Goal: Information Seeking & Learning: Learn about a topic

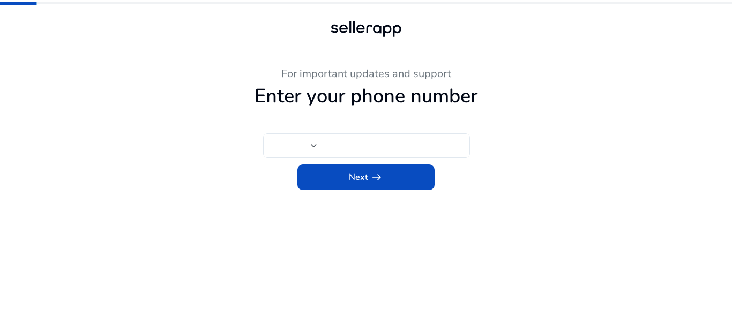
type input "***"
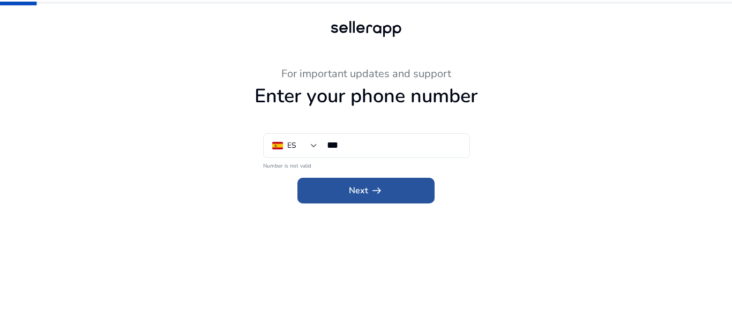
click at [314, 190] on span at bounding box center [365, 191] width 137 height 26
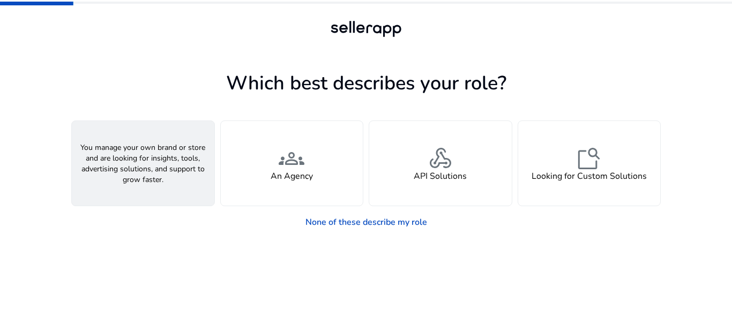
click at [141, 168] on span "person" at bounding box center [143, 159] width 26 height 26
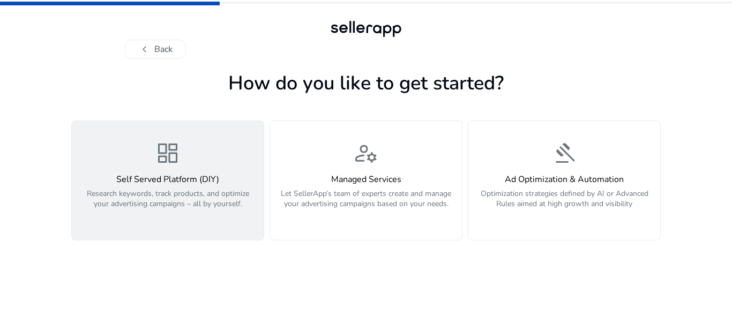
click at [197, 181] on h4 "Self Served Platform (DIY)" at bounding box center [167, 180] width 179 height 10
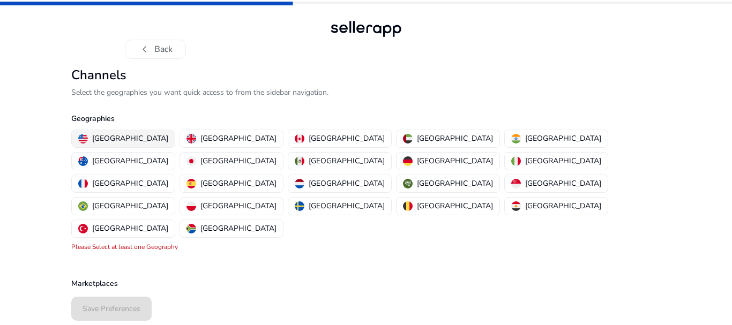
click at [103, 140] on p "[GEOGRAPHIC_DATA]" at bounding box center [130, 138] width 76 height 11
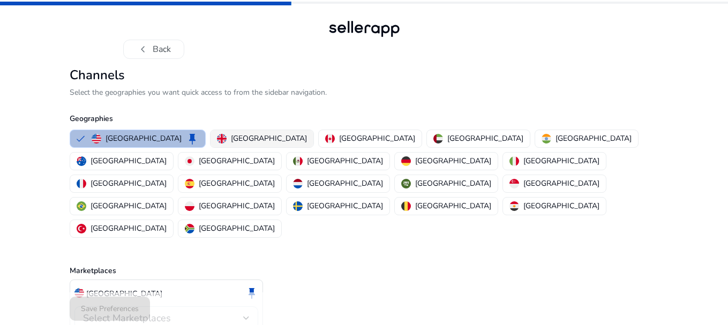
click at [217, 140] on img "button" at bounding box center [222, 139] width 10 height 10
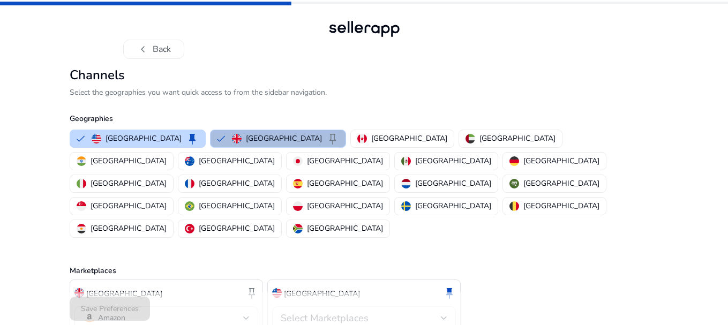
click at [302, 312] on span "Select Marketplaces" at bounding box center [325, 318] width 88 height 13
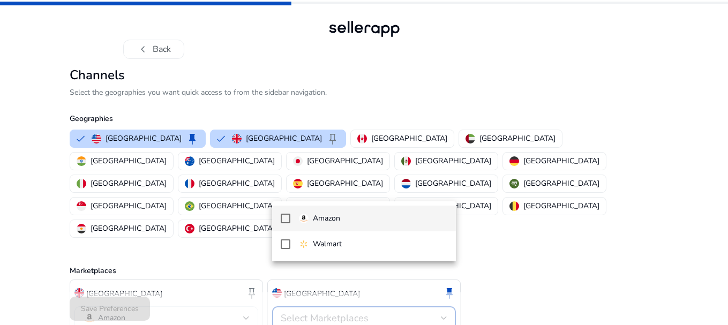
click at [318, 223] on p "Amazon" at bounding box center [326, 219] width 27 height 12
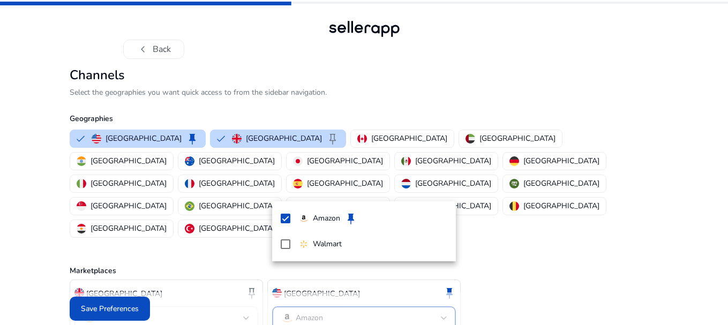
click at [133, 303] on div at bounding box center [364, 162] width 728 height 325
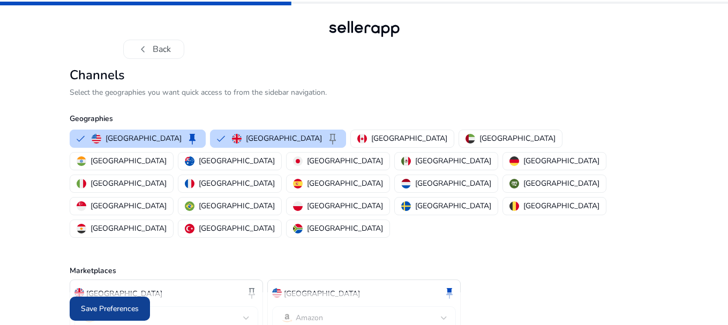
click at [133, 303] on span "Save Preferences" at bounding box center [110, 308] width 58 height 11
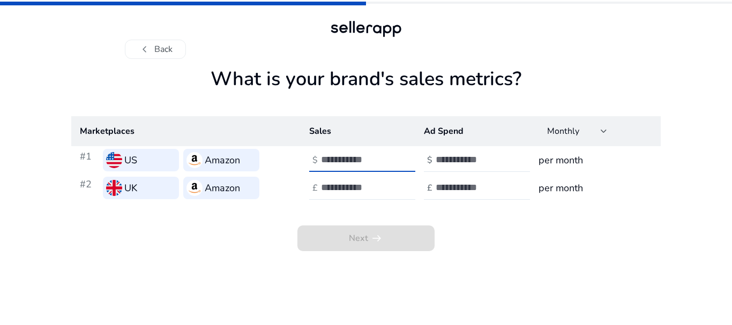
click at [347, 163] on input "number" at bounding box center [357, 160] width 72 height 12
type input "****"
click at [352, 181] on div at bounding box center [369, 188] width 96 height 24
type input "****"
click at [447, 185] on input "number" at bounding box center [472, 188] width 72 height 12
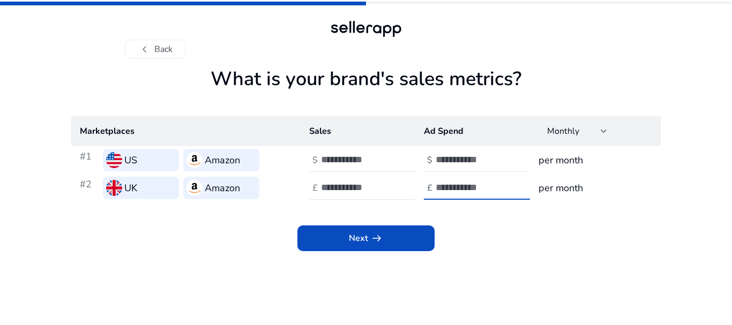
type input "***"
click at [456, 161] on input "number" at bounding box center [472, 160] width 72 height 12
type input "***"
click at [582, 157] on h3 "per month" at bounding box center [595, 160] width 114 height 15
click at [573, 162] on h3 "per month" at bounding box center [595, 160] width 114 height 15
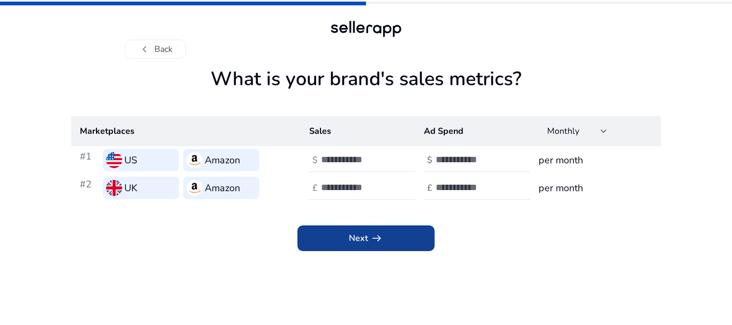
click at [414, 245] on span at bounding box center [365, 239] width 137 height 26
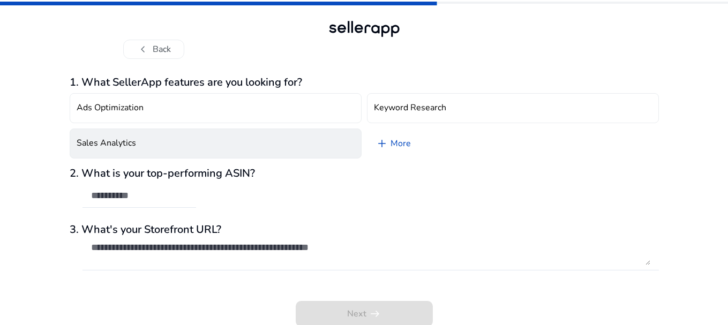
click at [149, 152] on button "Sales Analytics" at bounding box center [216, 144] width 292 height 30
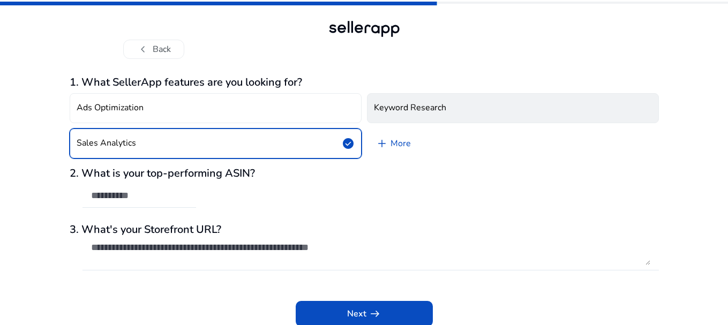
click at [378, 98] on button "Keyword Research" at bounding box center [513, 108] width 292 height 30
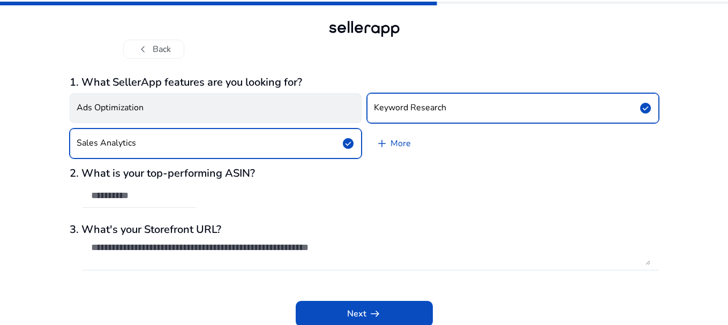
click at [309, 115] on button "Ads Optimization" at bounding box center [216, 108] width 292 height 30
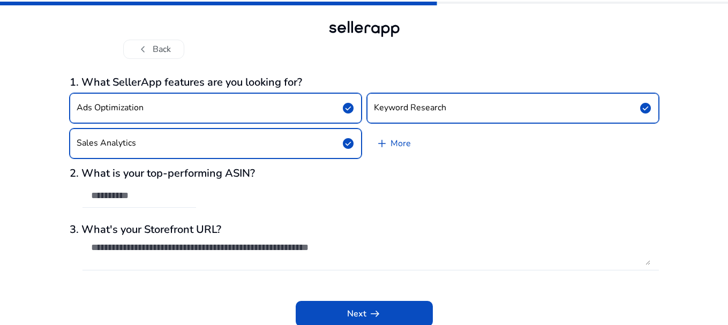
click at [196, 201] on div "2. What is your top-performing ASIN?" at bounding box center [364, 193] width 589 height 52
click at [139, 194] on input "text" at bounding box center [139, 196] width 96 height 12
click at [341, 307] on span at bounding box center [364, 314] width 137 height 26
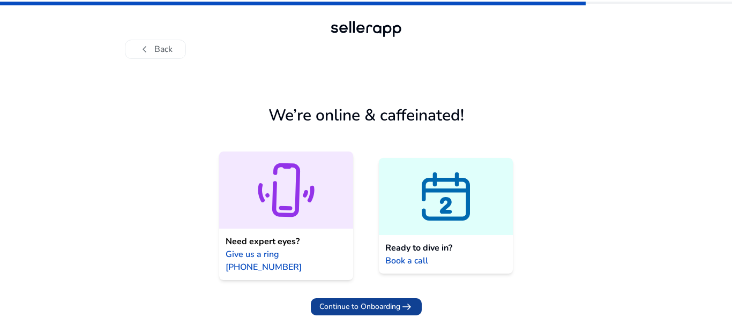
click at [374, 301] on span "Continue to Onboarding" at bounding box center [359, 306] width 81 height 11
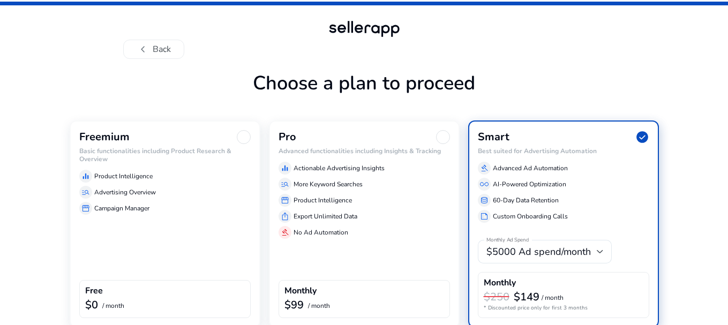
click at [197, 224] on div "Freemium Basic functionalities including Product Research & Overview equalizer …" at bounding box center [165, 224] width 191 height 207
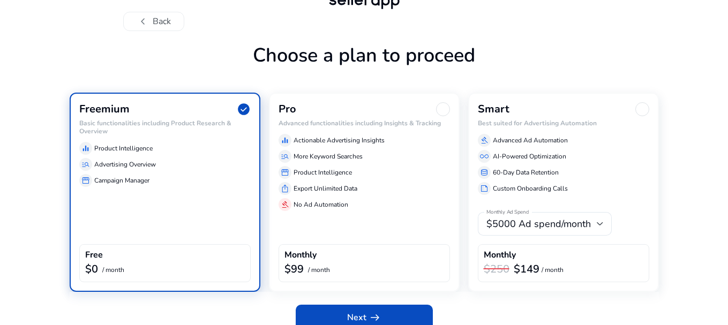
scroll to position [42, 0]
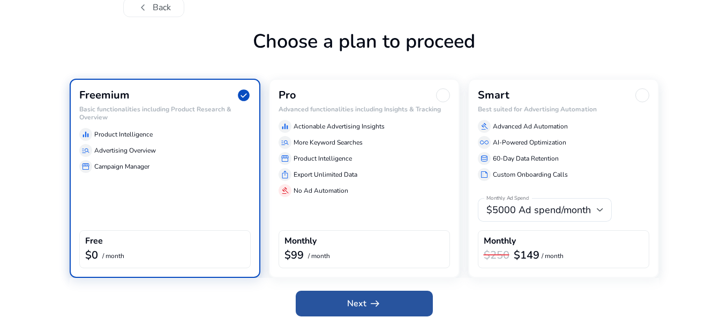
click at [369, 304] on span "arrow_right_alt" at bounding box center [375, 303] width 13 height 13
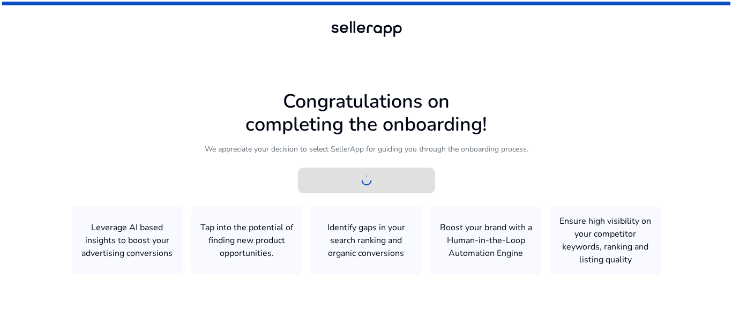
scroll to position [0, 0]
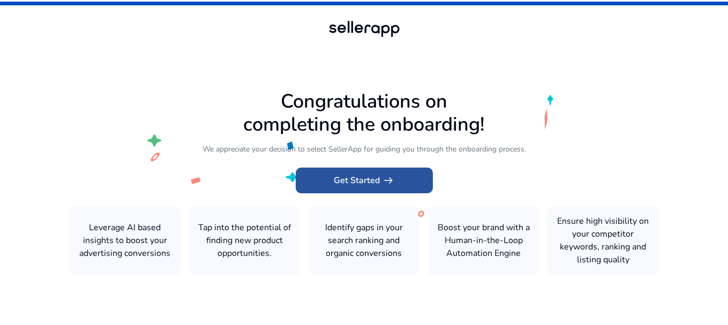
click at [364, 183] on span "Get Started arrow_right_alt" at bounding box center [364, 180] width 61 height 13
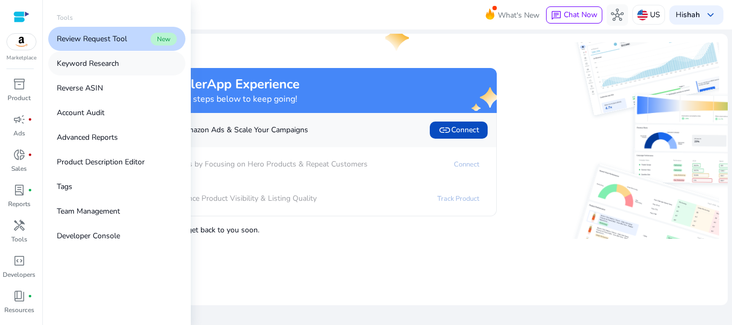
click at [113, 60] on p "Keyword Research" at bounding box center [88, 63] width 62 height 11
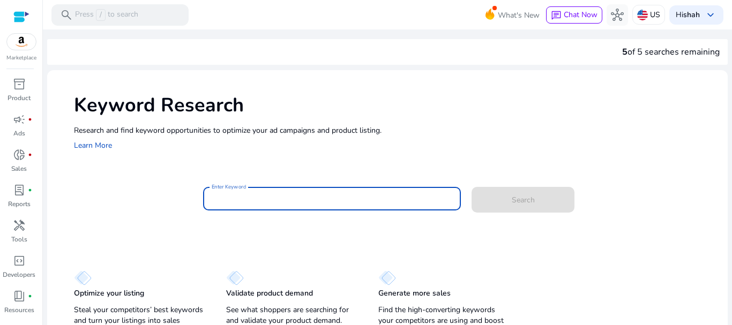
click at [227, 197] on input "Enter Keyword" at bounding box center [332, 199] width 241 height 12
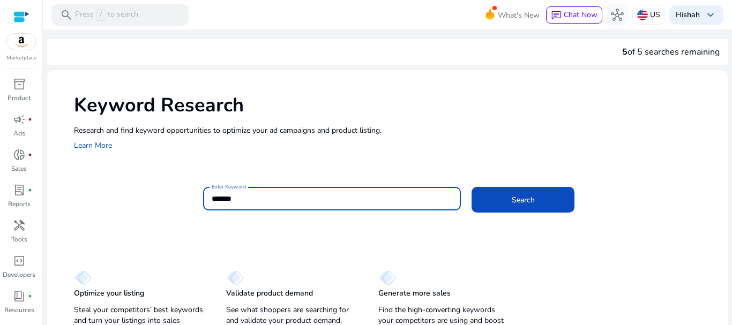
type input "******"
click at [472, 187] on button "Search" at bounding box center [523, 200] width 103 height 26
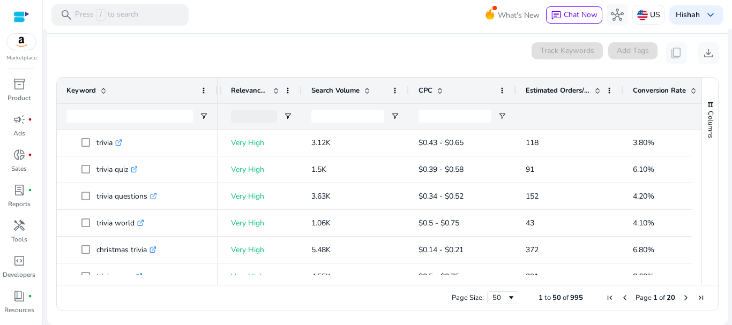
scroll to position [0, 209]
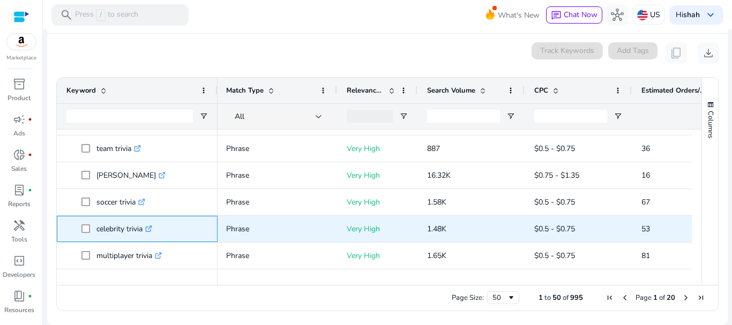
click at [149, 229] on icon at bounding box center [148, 229] width 5 height 5
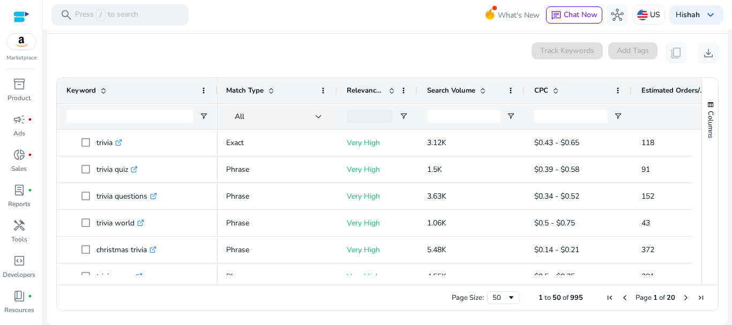
drag, startPoint x: 556, startPoint y: 287, endPoint x: 622, endPoint y: 287, distance: 65.4
click at [622, 287] on div "Page Size: 50 1 to 50 of 995 Page 1 of 20" at bounding box center [387, 298] width 661 height 26
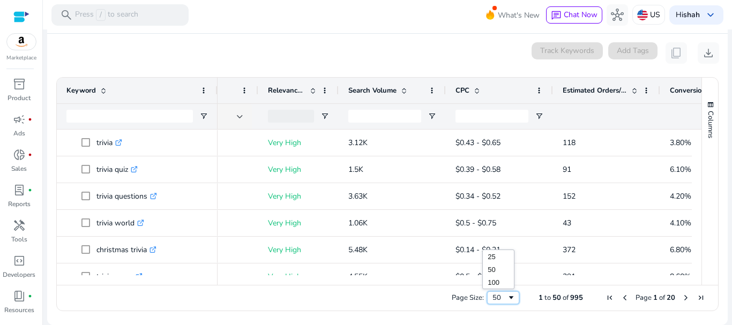
click at [507, 300] on span "Page Size" at bounding box center [511, 298] width 9 height 9
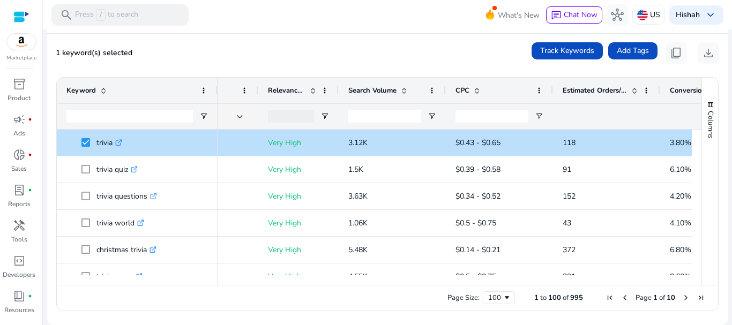
click at [107, 53] on span "1 keyword(s) selected" at bounding box center [94, 53] width 77 height 10
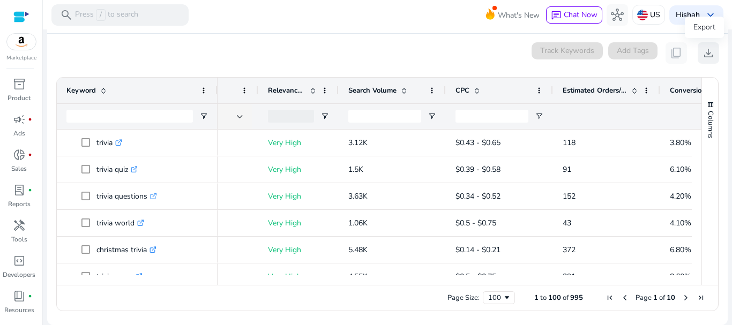
click at [704, 55] on span "download" at bounding box center [708, 53] width 13 height 13
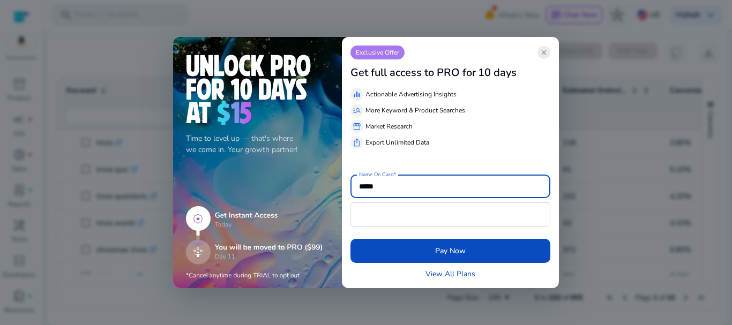
click at [544, 49] on span "close" at bounding box center [544, 52] width 9 height 9
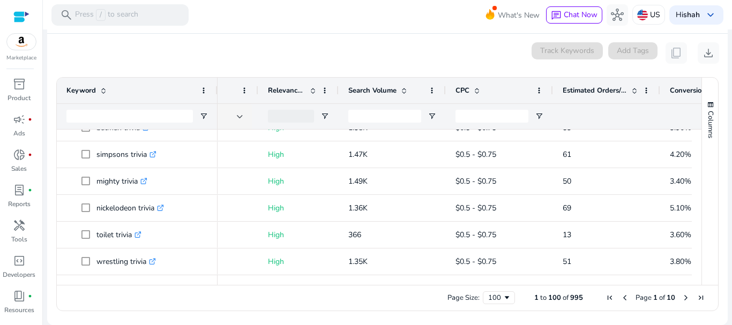
drag, startPoint x: 66, startPoint y: 142, endPoint x: 605, endPoint y: 346, distance: 576.4
click at [605, 325] on html "We recommend switching to desktop view for the best experience. Marketplace inv…" at bounding box center [366, 162] width 732 height 325
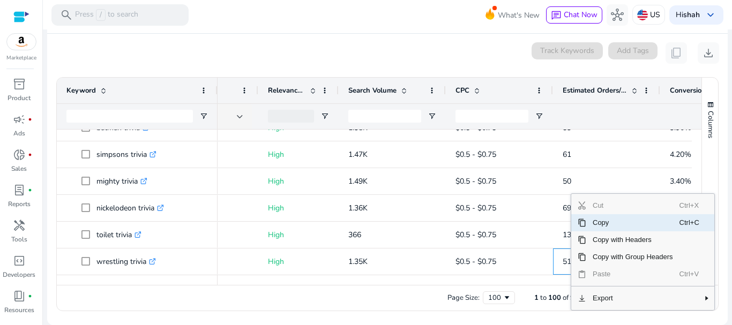
click at [586, 221] on span "Copy" at bounding box center [632, 222] width 93 height 17
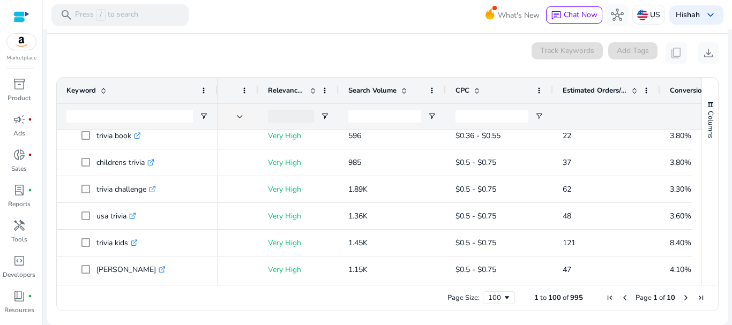
scroll to position [0, 0]
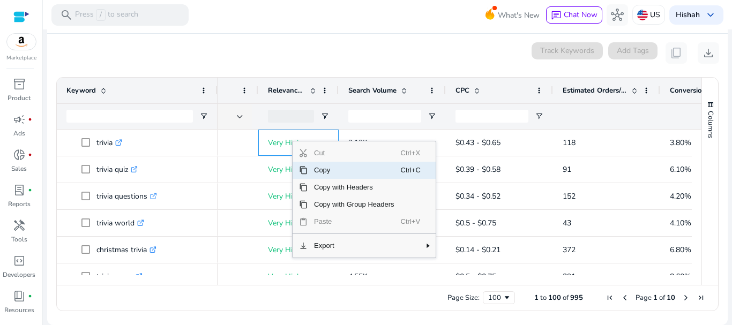
click at [323, 171] on span "Copy" at bounding box center [354, 170] width 93 height 17
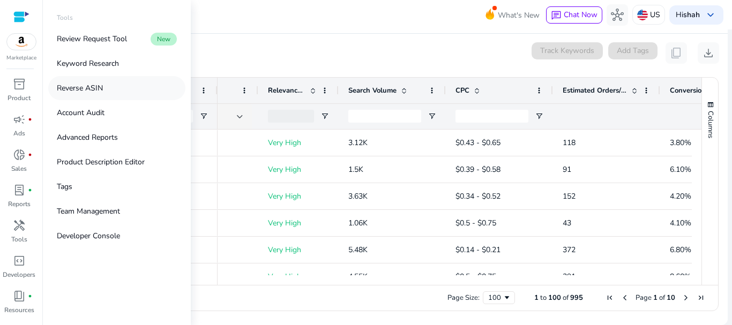
click at [92, 90] on p "Reverse ASIN" at bounding box center [80, 88] width 46 height 11
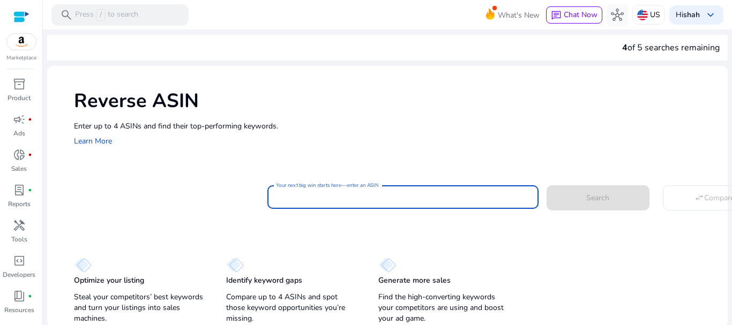
click at [328, 201] on input "Your next big win starts here—enter an ASIN" at bounding box center [403, 197] width 254 height 12
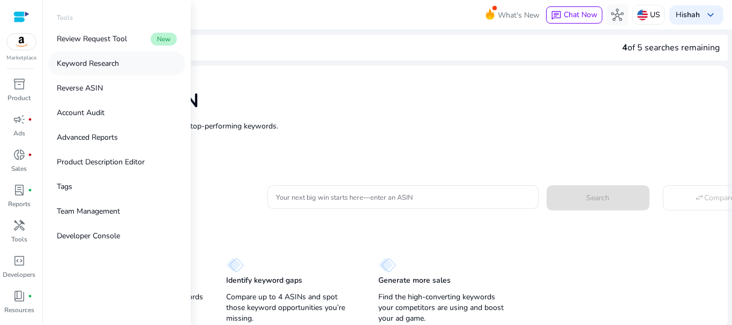
click at [113, 67] on p "Keyword Research" at bounding box center [88, 63] width 62 height 11
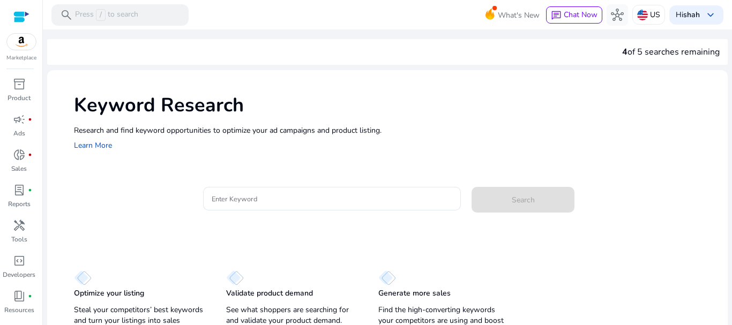
click at [276, 183] on mat-card "Enter Keyword Search" at bounding box center [401, 204] width 654 height 52
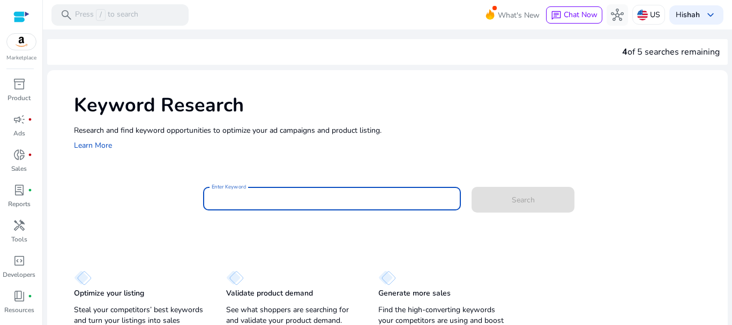
click at [270, 197] on input "Enter Keyword" at bounding box center [332, 199] width 241 height 12
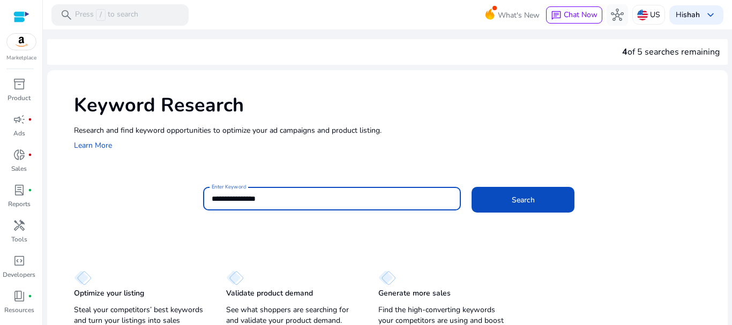
type input "**********"
click at [472, 187] on button "Search" at bounding box center [523, 200] width 103 height 26
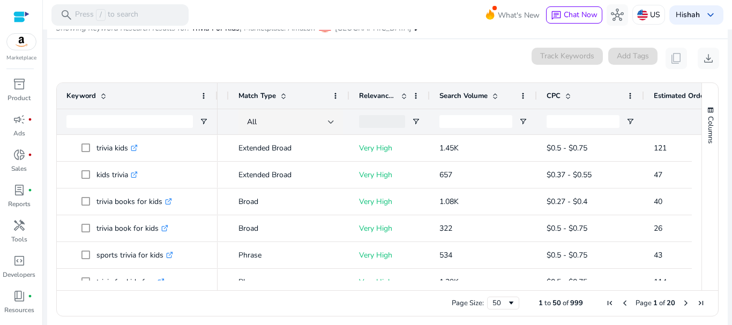
scroll to position [0, 128]
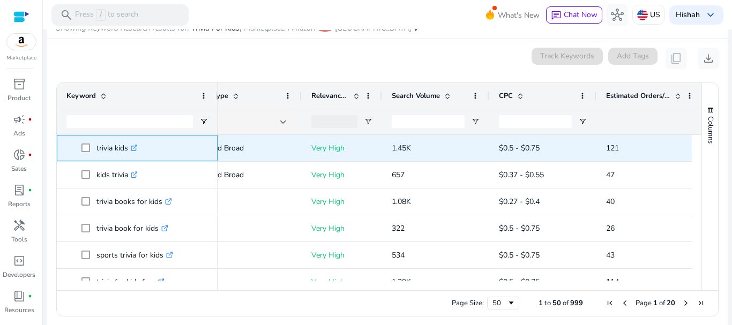
drag, startPoint x: 78, startPoint y: 144, endPoint x: 57, endPoint y: 140, distance: 20.8
click at [57, 140] on div "trivia kids .st0{fill:#2c8af8}" at bounding box center [137, 148] width 161 height 26
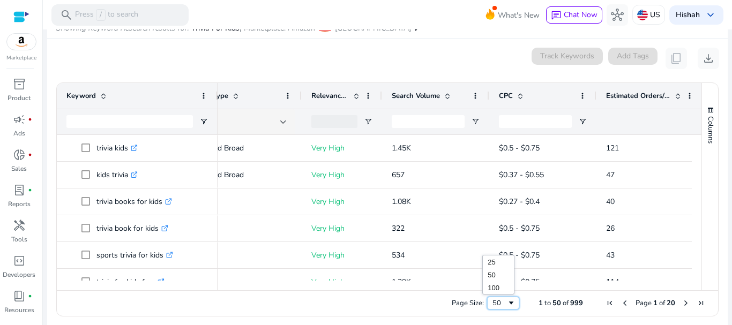
click at [511, 303] on span "Page Size" at bounding box center [511, 303] width 9 height 9
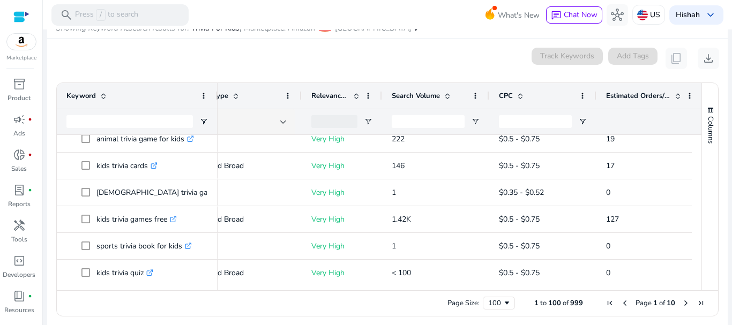
scroll to position [625, 0]
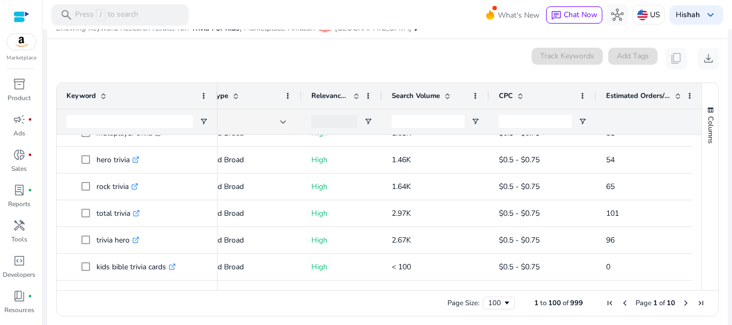
drag, startPoint x: 65, startPoint y: 145, endPoint x: 605, endPoint y: 298, distance: 561.4
click at [613, 311] on div "Drag here to set row groups Drag here to set column labels Keyword Tags 51" at bounding box center [387, 200] width 662 height 234
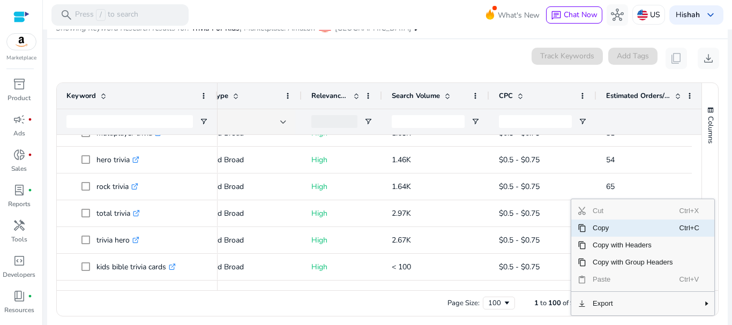
click at [609, 230] on span "Copy" at bounding box center [632, 228] width 93 height 17
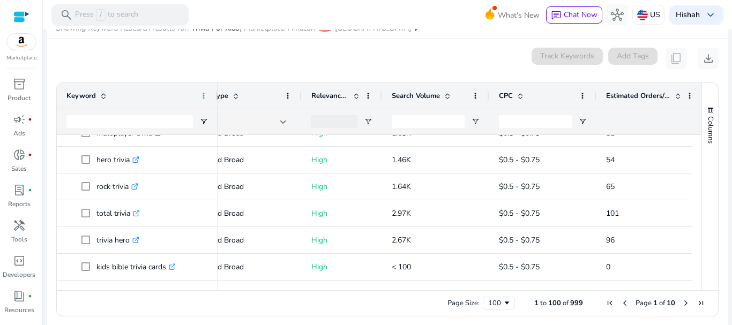
click at [203, 93] on span at bounding box center [203, 96] width 9 height 9
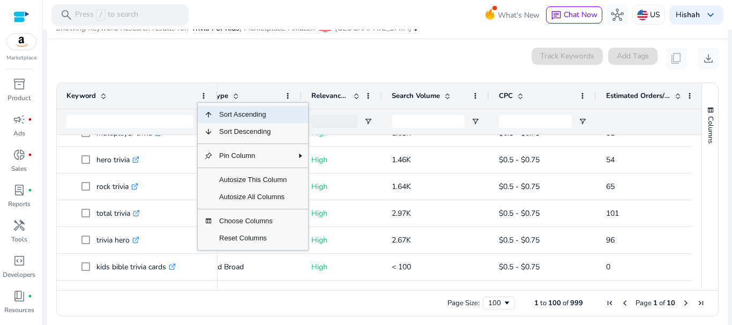
click at [200, 50] on div "0 keyword(s) selected Track Keywords Add Tags content_copy download" at bounding box center [387, 58] width 663 height 21
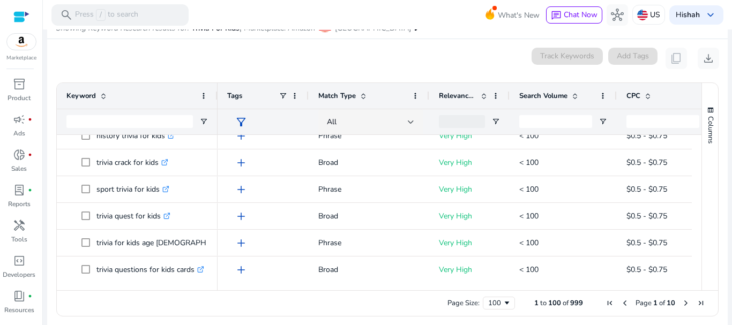
scroll to position [1252, 0]
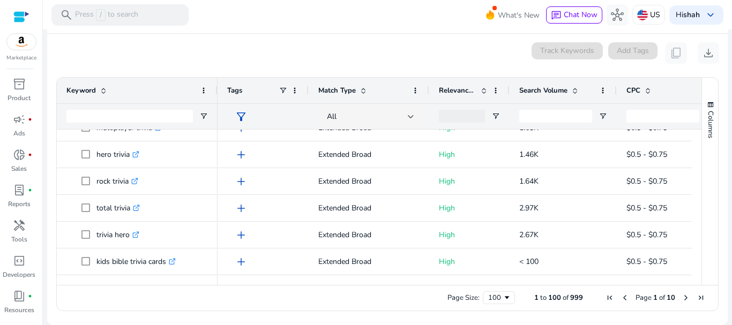
drag, startPoint x: 73, startPoint y: 145, endPoint x: 688, endPoint y: 327, distance: 641.0
click at [688, 325] on html "**********" at bounding box center [366, 162] width 732 height 325
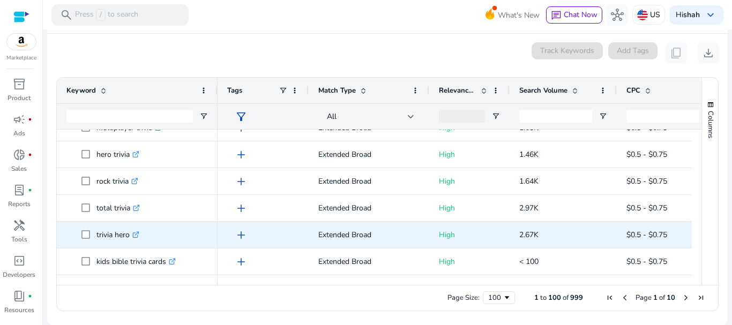
copy body "trivia kids .st0{fill:#2c8af8} kids trivia .st0{fill:#2c8af8} trivia books for …"
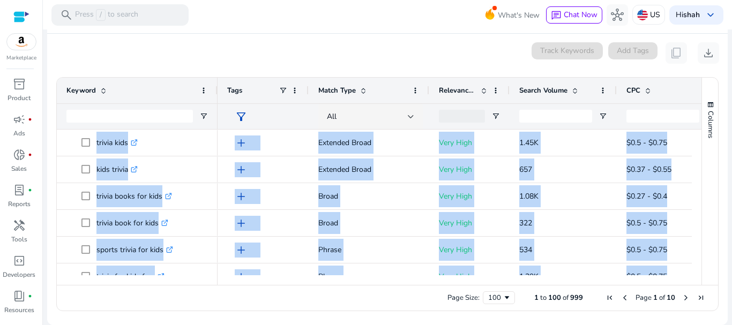
click at [709, 181] on div "Columns" at bounding box center [710, 181] width 16 height 207
click at [220, 159] on div "add" at bounding box center [263, 169] width 91 height 26
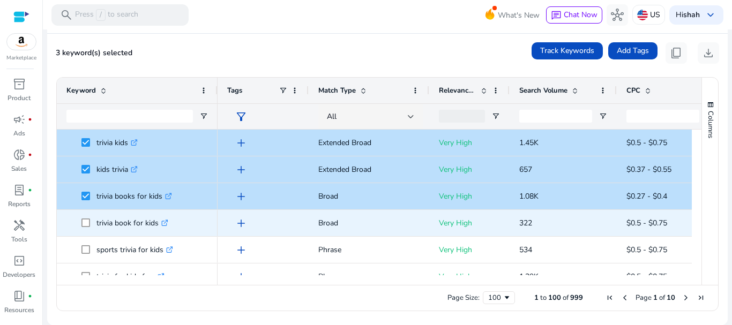
click at [87, 229] on span at bounding box center [88, 223] width 15 height 22
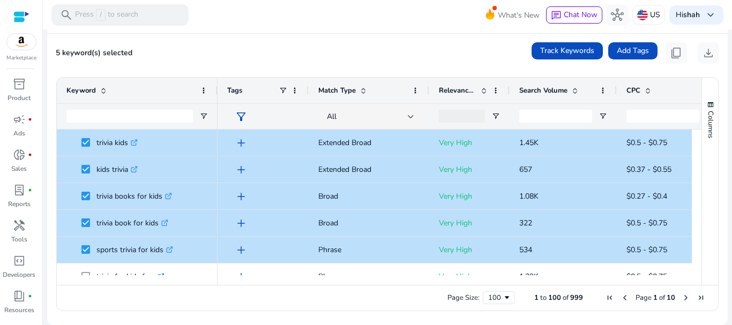
click at [85, 276] on div at bounding box center [137, 280] width 161 height 10
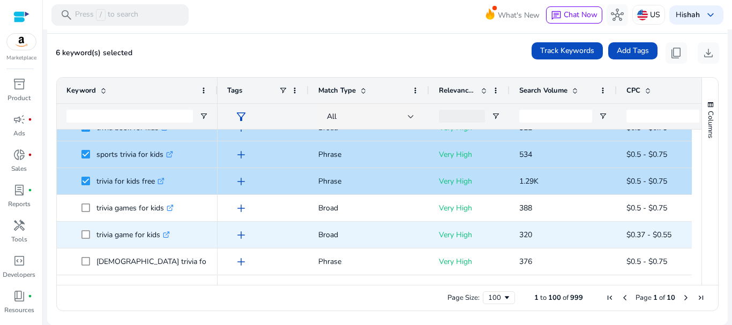
scroll to position [122, 0]
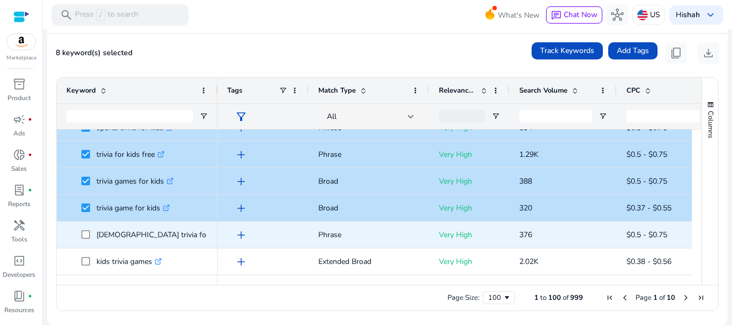
click at [86, 225] on span at bounding box center [88, 235] width 15 height 22
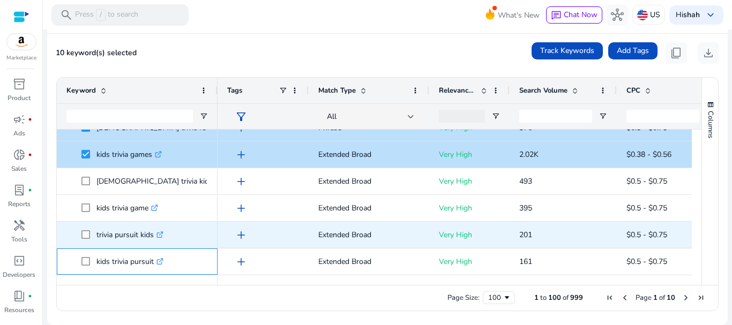
scroll to position [229, 0]
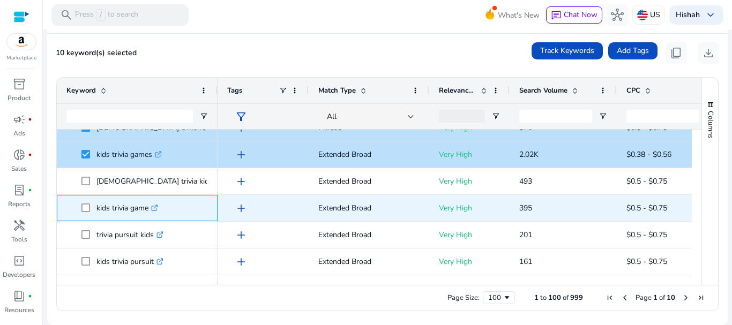
click at [86, 203] on span at bounding box center [88, 208] width 15 height 22
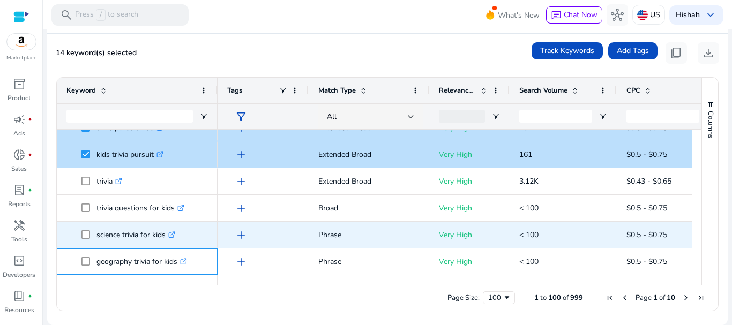
scroll to position [336, 0]
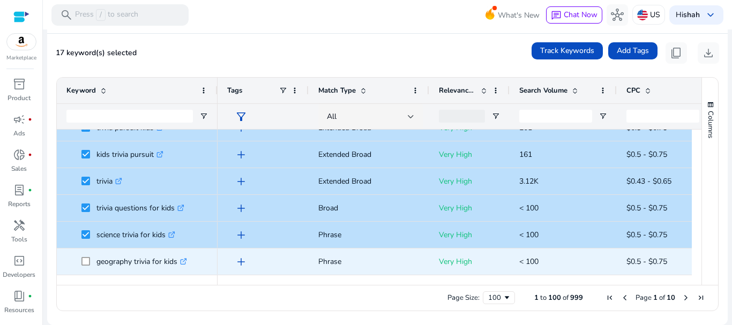
drag, startPoint x: 84, startPoint y: 250, endPoint x: 84, endPoint y: 256, distance: 6.4
click at [84, 251] on div "geography trivia for kids .st0{fill:#2c8af8}" at bounding box center [136, 261] width 141 height 25
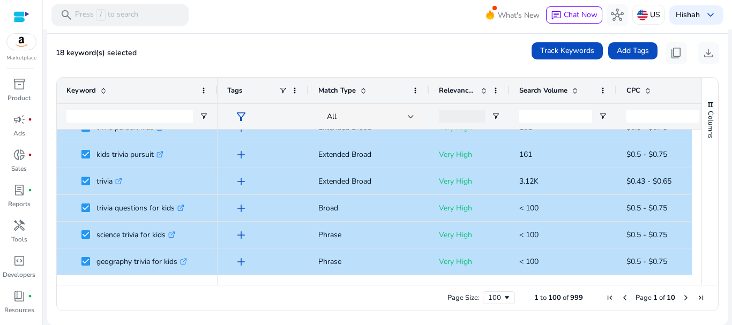
scroll to position [0, 0]
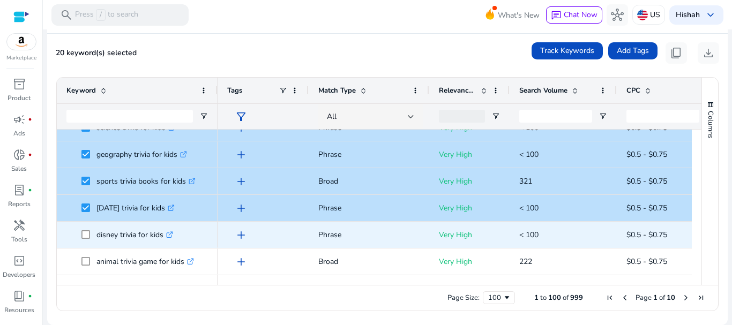
click at [84, 229] on span at bounding box center [88, 235] width 15 height 22
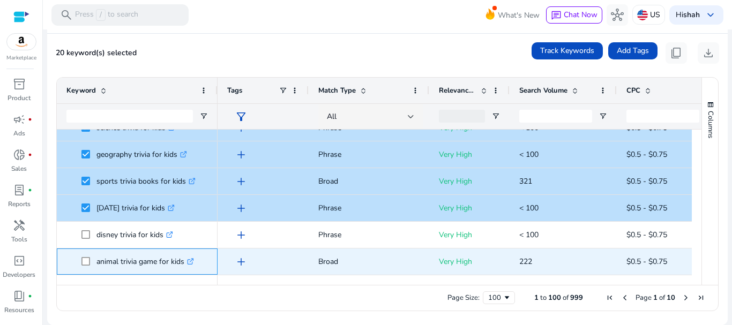
click at [87, 254] on span at bounding box center [88, 262] width 15 height 22
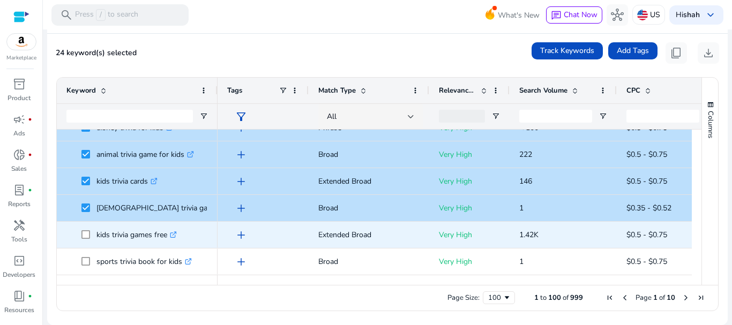
click at [85, 230] on span at bounding box center [88, 235] width 15 height 22
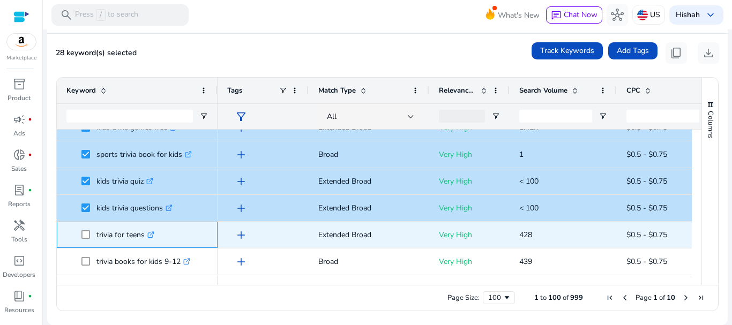
click at [87, 227] on span at bounding box center [88, 235] width 15 height 22
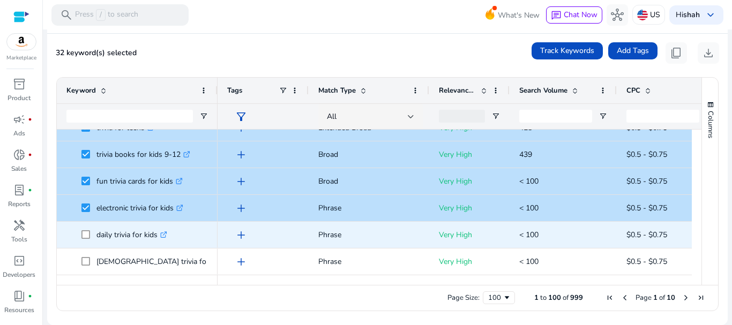
drag, startPoint x: 88, startPoint y: 228, endPoint x: 88, endPoint y: 243, distance: 14.5
click at [88, 229] on span at bounding box center [88, 235] width 15 height 22
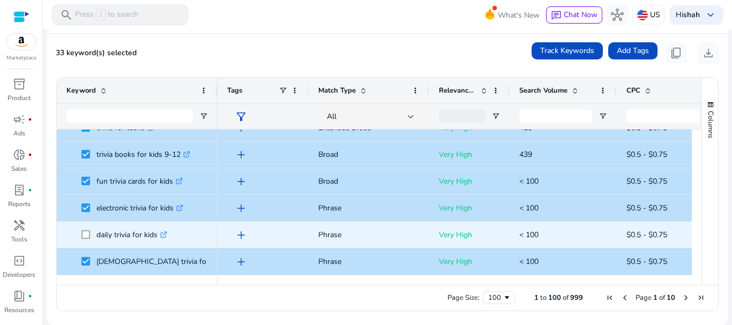
click at [90, 236] on span at bounding box center [88, 235] width 15 height 22
click at [90, 232] on span at bounding box center [88, 235] width 15 height 22
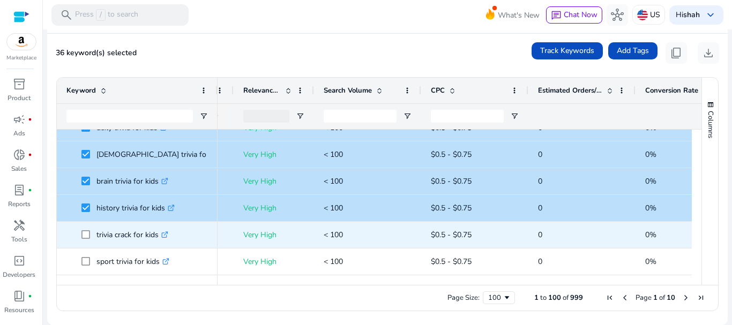
click at [86, 227] on span at bounding box center [88, 235] width 15 height 22
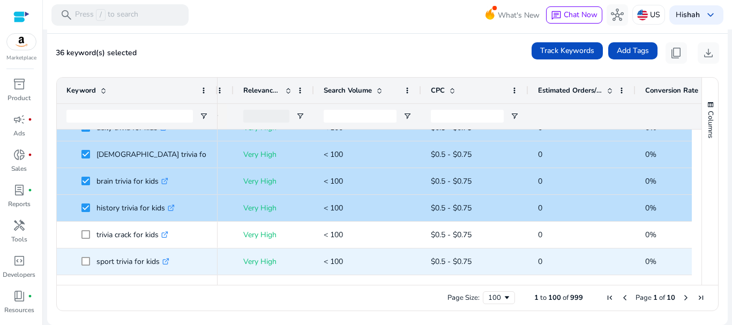
click at [87, 253] on span at bounding box center [88, 262] width 15 height 22
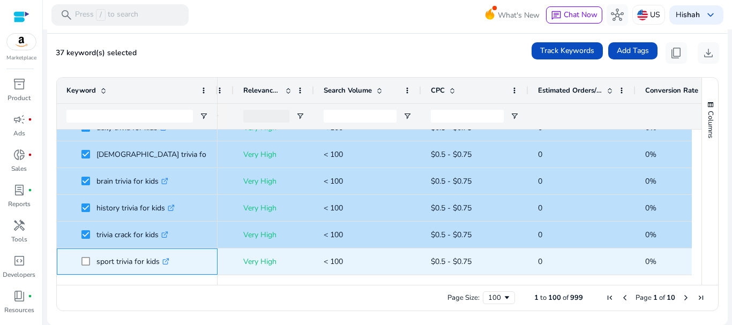
click at [87, 255] on span at bounding box center [88, 262] width 15 height 22
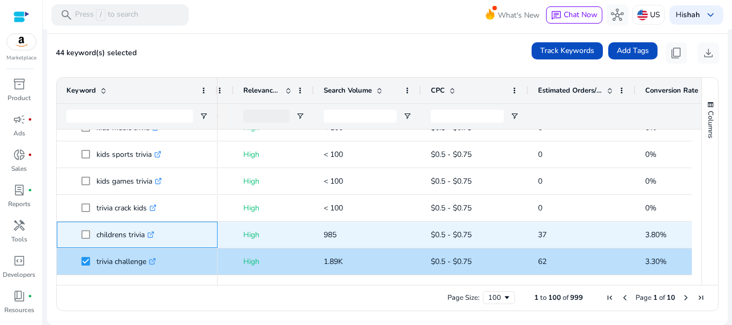
click at [86, 231] on span at bounding box center [88, 235] width 15 height 22
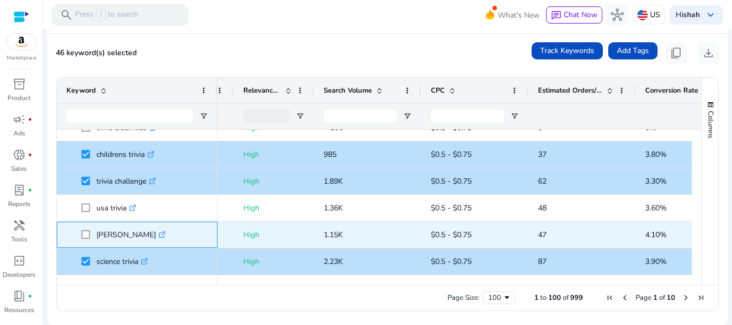
click at [88, 241] on span at bounding box center [88, 235] width 15 height 22
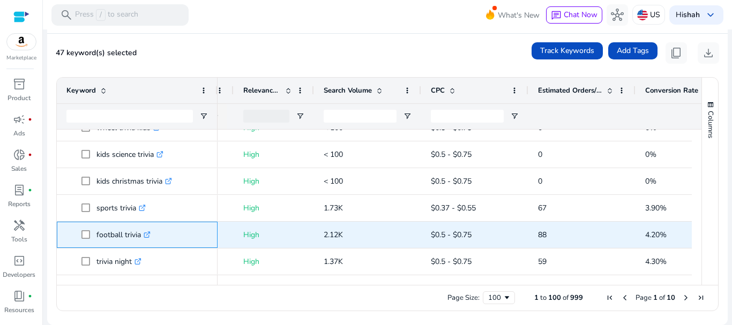
click at [85, 240] on span at bounding box center [88, 235] width 15 height 22
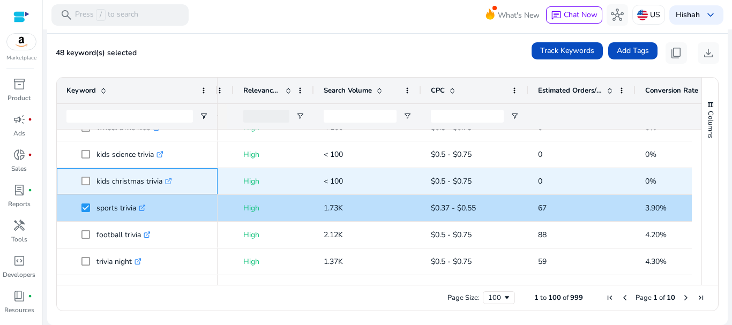
click at [84, 192] on span at bounding box center [88, 181] width 15 height 22
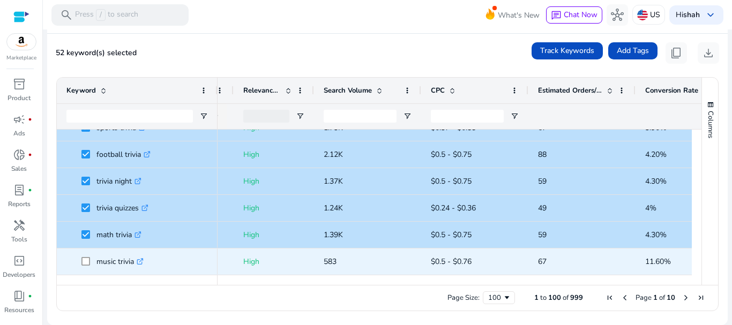
click at [86, 267] on span at bounding box center [88, 262] width 15 height 22
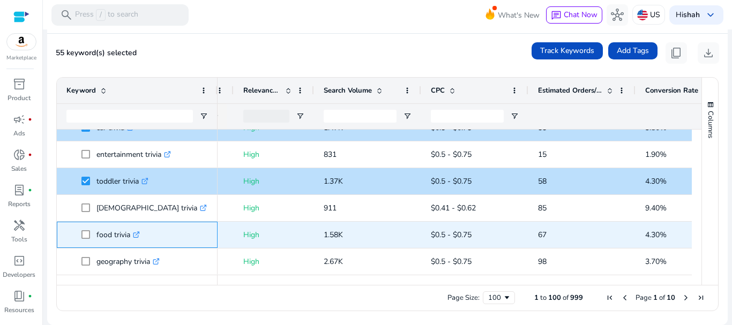
click at [90, 239] on span at bounding box center [88, 235] width 15 height 22
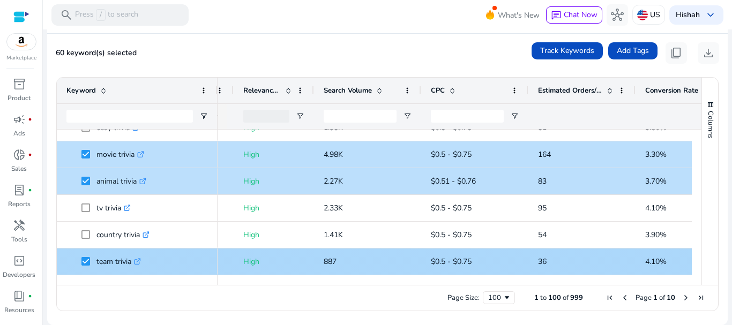
click at [88, 241] on span at bounding box center [88, 235] width 15 height 22
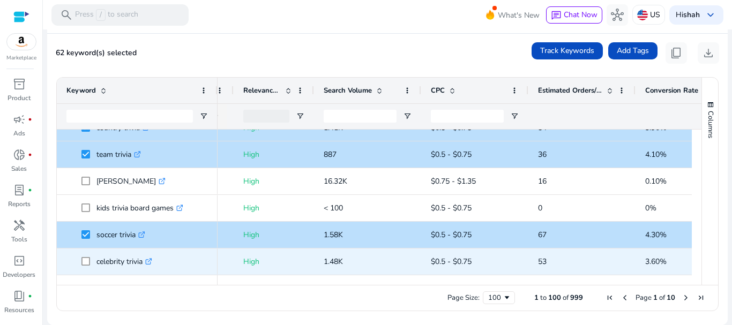
click at [85, 256] on span at bounding box center [88, 262] width 15 height 22
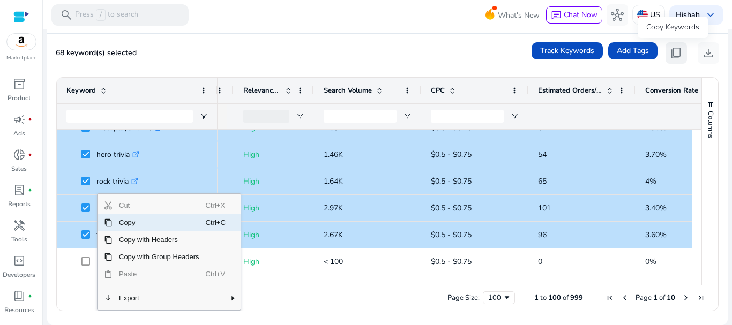
click at [670, 58] on span "content_copy" at bounding box center [676, 53] width 13 height 13
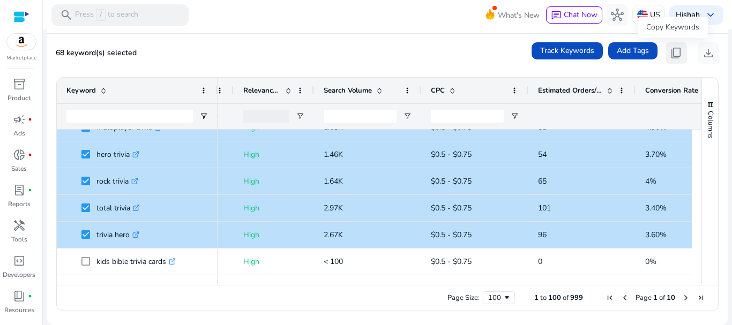
click at [675, 57] on span "content_copy" at bounding box center [676, 53] width 13 height 13
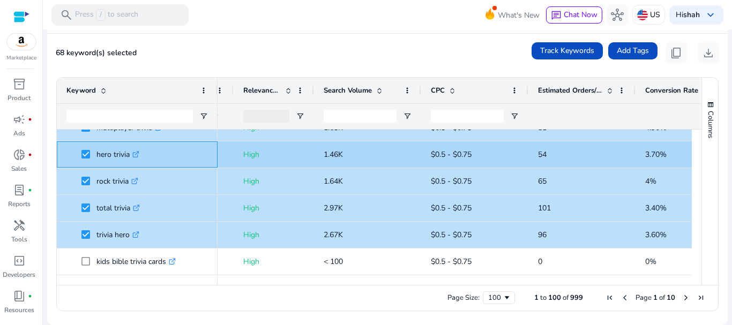
click at [103, 144] on p "hero trivia .st0{fill:#2c8af8}" at bounding box center [117, 155] width 43 height 22
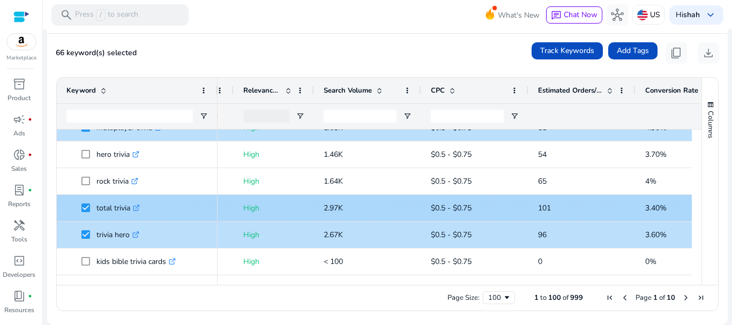
click at [84, 205] on span at bounding box center [88, 208] width 15 height 22
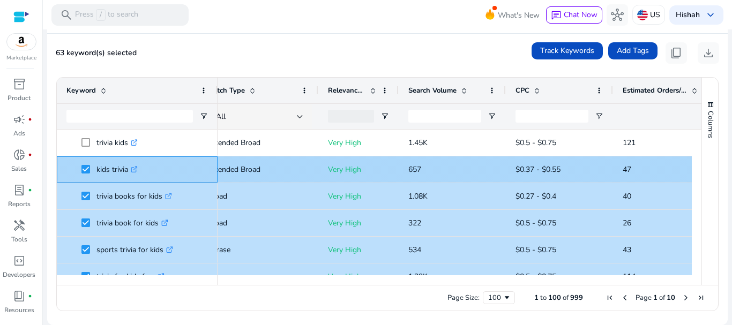
click at [83, 166] on span at bounding box center [88, 170] width 15 height 22
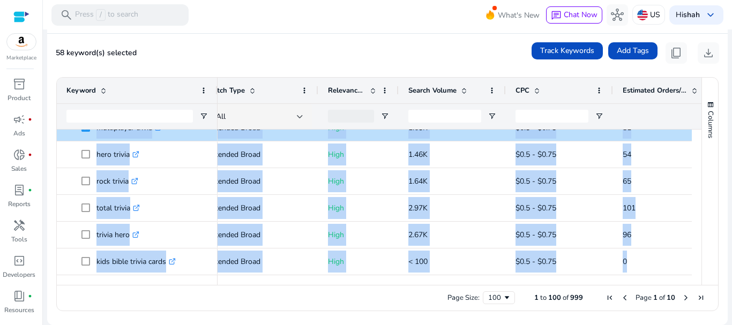
drag, startPoint x: 73, startPoint y: 131, endPoint x: 686, endPoint y: 301, distance: 635.5
click at [686, 301] on div "Drag here to set row groups Drag here to set column labels Keyword Match Type 51" at bounding box center [387, 194] width 662 height 234
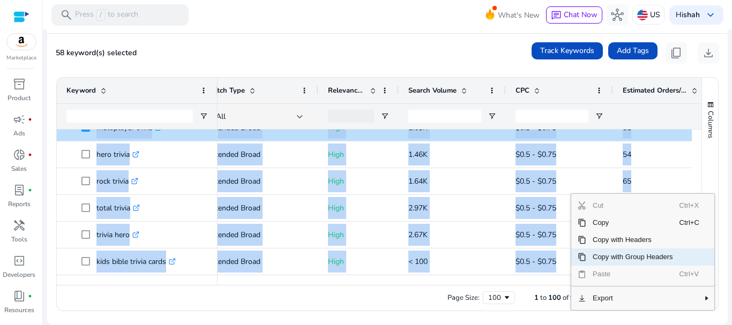
click at [648, 256] on span "Copy with Group Headers" at bounding box center [632, 257] width 93 height 17
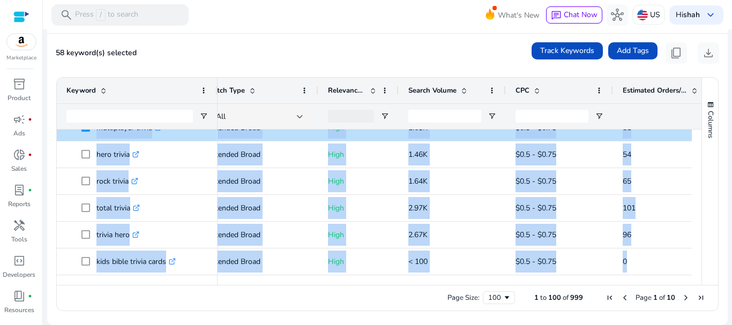
click at [252, 93] on span at bounding box center [252, 90] width 9 height 9
click at [275, 116] on div "All" at bounding box center [256, 117] width 81 height 12
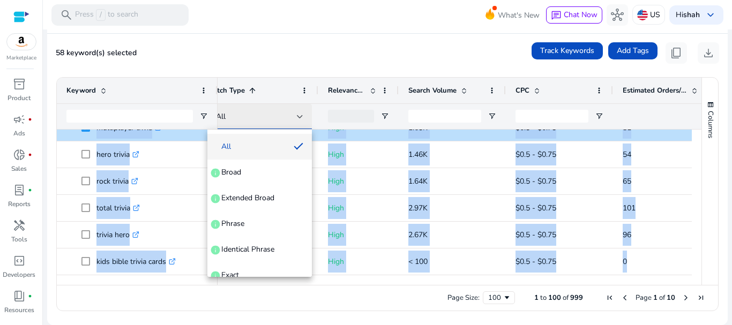
click at [283, 116] on div at bounding box center [366, 162] width 732 height 325
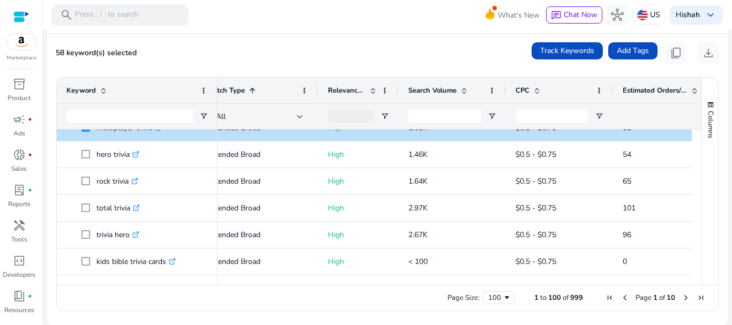
click at [283, 116] on div "All" at bounding box center [256, 117] width 81 height 12
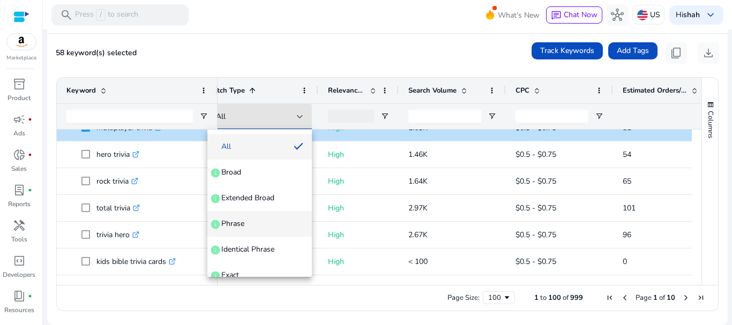
click at [270, 229] on mat-option "Phrase info" at bounding box center [259, 224] width 104 height 26
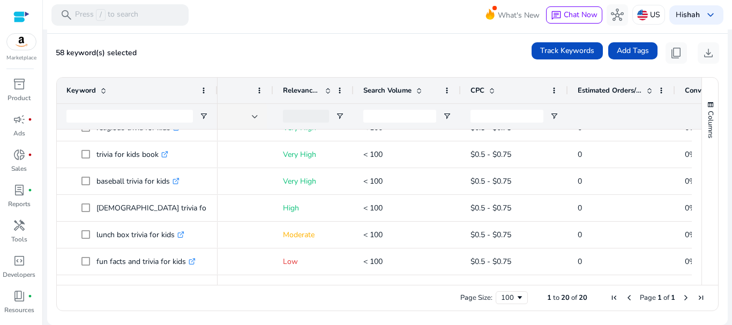
drag, startPoint x: 569, startPoint y: 286, endPoint x: 447, endPoint y: 236, distance: 131.4
click at [510, 288] on div "Page Size: 100 1 to 20 of 20 Page 1 of 1" at bounding box center [387, 298] width 661 height 26
click at [339, 88] on span at bounding box center [339, 90] width 9 height 9
click at [260, 92] on span at bounding box center [259, 90] width 9 height 9
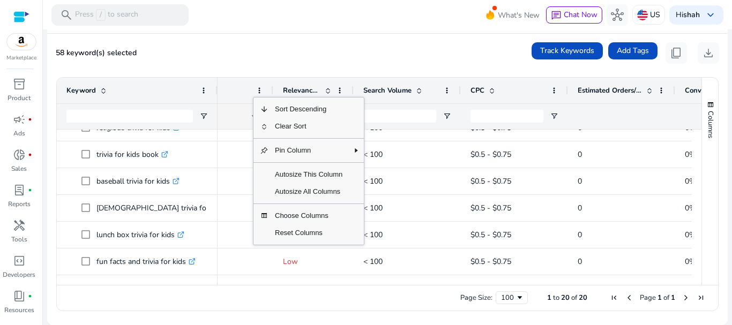
click at [422, 42] on div "58 keyword(s) selected Track Keywords Add Tags content_copy download" at bounding box center [387, 52] width 663 height 21
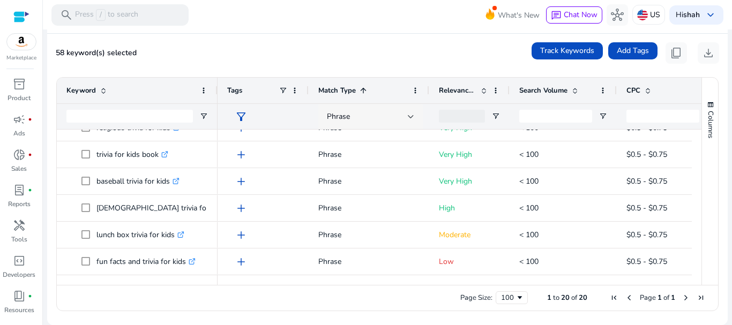
click at [414, 118] on div "Phrase" at bounding box center [370, 117] width 104 height 26
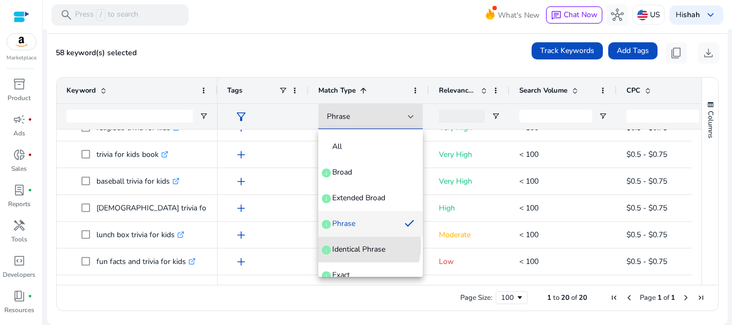
click at [352, 245] on span "Identical Phrase" at bounding box center [358, 249] width 53 height 11
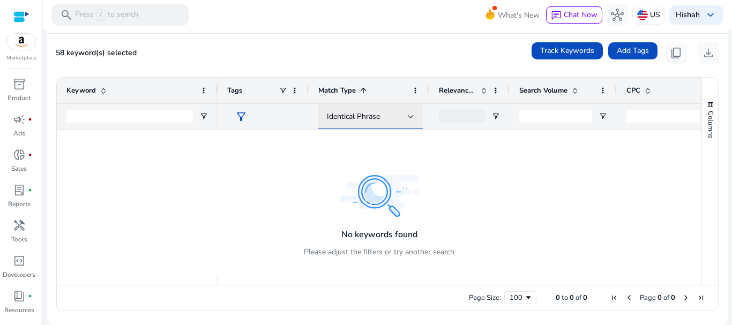
drag, startPoint x: 394, startPoint y: 118, endPoint x: 394, endPoint y: 125, distance: 7.0
click at [394, 119] on div "Identical Phrase" at bounding box center [367, 117] width 81 height 12
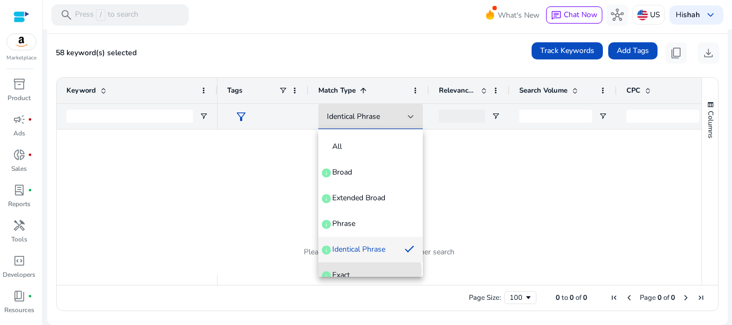
click at [364, 272] on span "Exact info" at bounding box center [370, 275] width 87 height 11
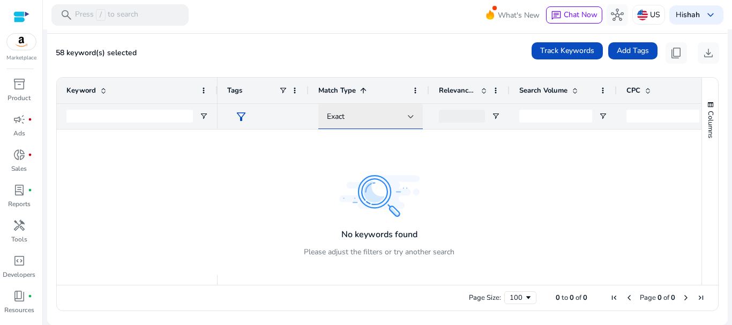
drag, startPoint x: 404, startPoint y: 109, endPoint x: 401, endPoint y: 116, distance: 8.0
click at [405, 109] on div "Exact" at bounding box center [370, 117] width 87 height 26
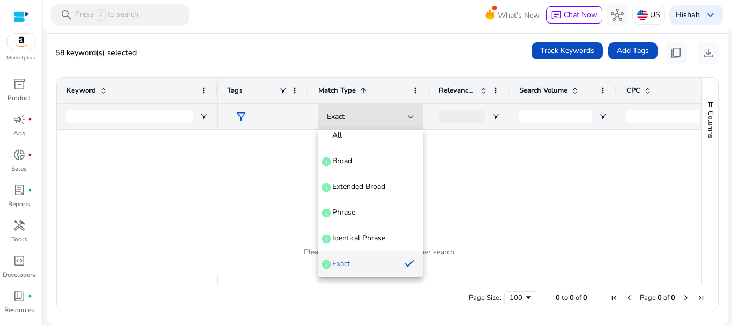
click at [399, 122] on div at bounding box center [366, 162] width 732 height 325
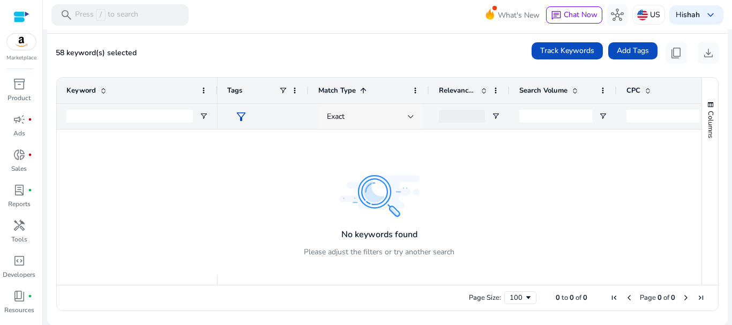
click at [403, 116] on div "Exact" at bounding box center [367, 117] width 81 height 12
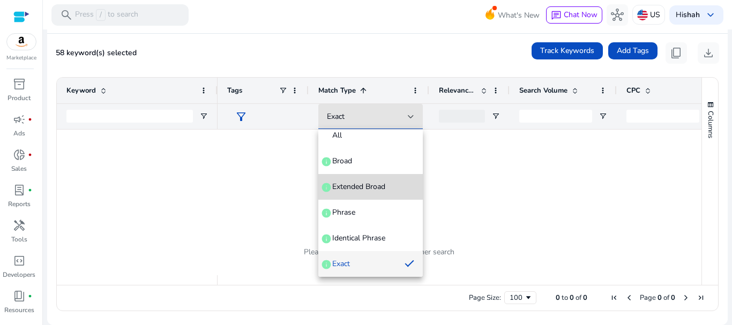
click at [376, 180] on mat-option "Extended Broad info" at bounding box center [370, 187] width 104 height 26
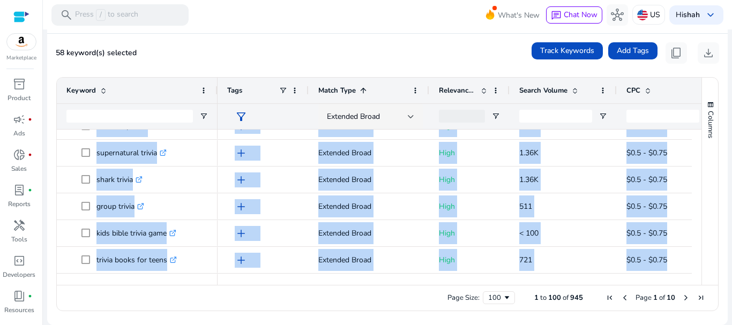
scroll to position [2474, 0]
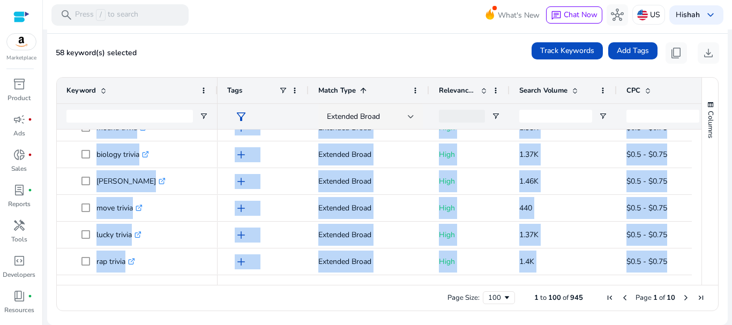
drag, startPoint x: 73, startPoint y: 140, endPoint x: 696, endPoint y: 321, distance: 648.4
click at [696, 321] on mat-card "58 keyword(s) selected Track Keywords Add Tags content_copy download Press SPAC…" at bounding box center [387, 179] width 680 height 291
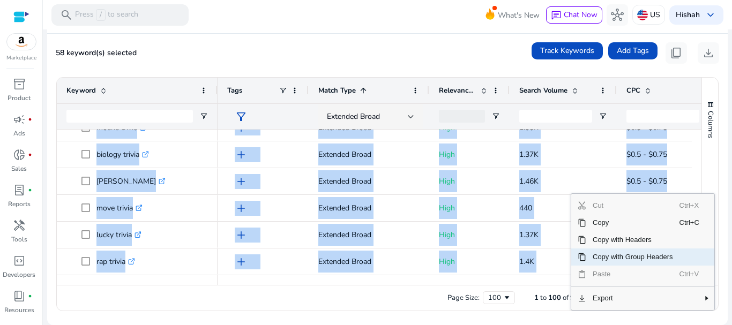
click at [622, 257] on span "Copy with Group Headers" at bounding box center [632, 257] width 93 height 17
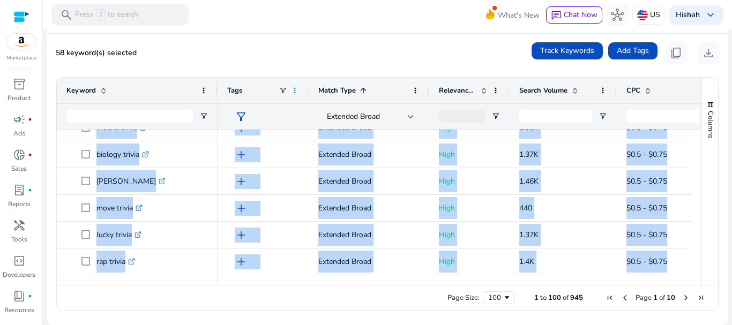
click at [295, 92] on span at bounding box center [294, 90] width 9 height 9
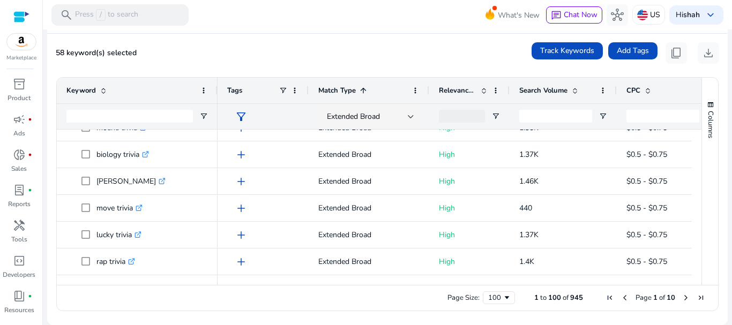
click at [399, 64] on mat-card "58 keyword(s) selected Track Keywords Add Tags content_copy download Press ALT …" at bounding box center [387, 179] width 680 height 291
click at [406, 121] on div "Extended Broad" at bounding box center [367, 117] width 81 height 12
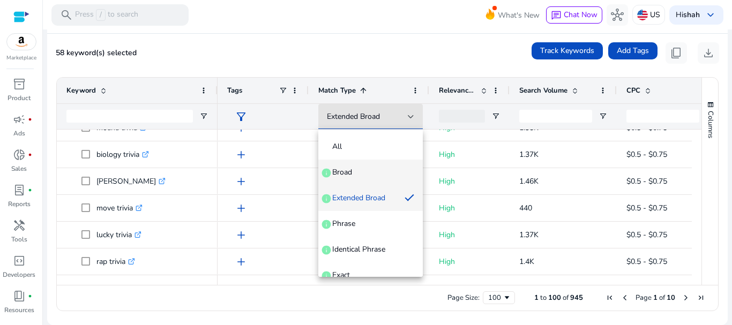
click at [366, 178] on mat-option "Broad info" at bounding box center [370, 173] width 104 height 26
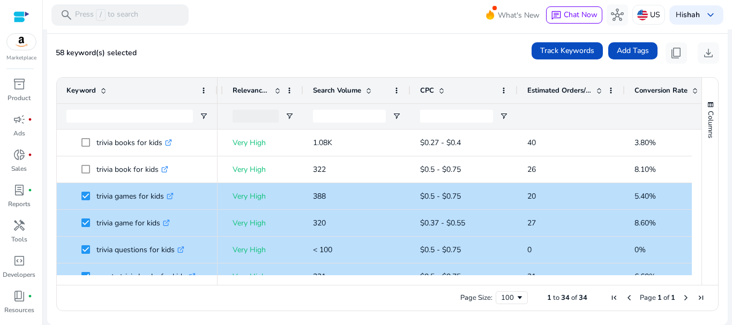
scroll to position [57, 0]
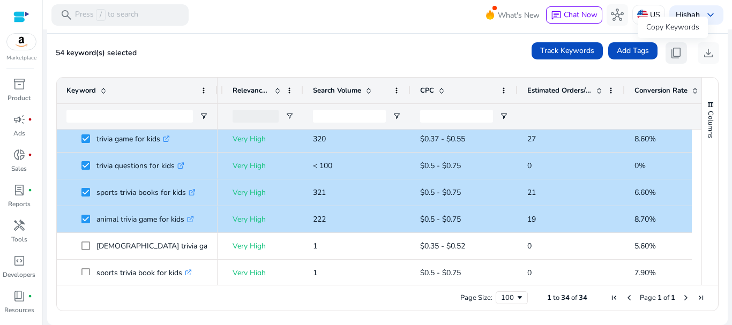
click at [671, 55] on span "content_copy" at bounding box center [676, 53] width 13 height 13
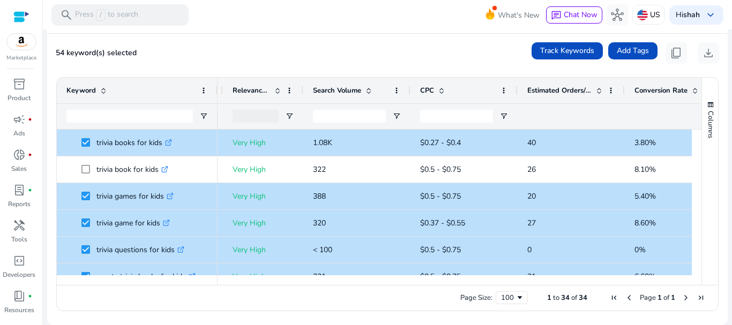
drag, startPoint x: 354, startPoint y: 284, endPoint x: 308, endPoint y: 281, distance: 46.2
click at [308, 281] on div "Drag here to set row groups Drag here to set column labels Keyword Match Type 1" at bounding box center [387, 194] width 662 height 234
click at [350, 283] on div "Drag here to set row groups Drag here to set column labels Keyword Match Type 1" at bounding box center [387, 194] width 662 height 234
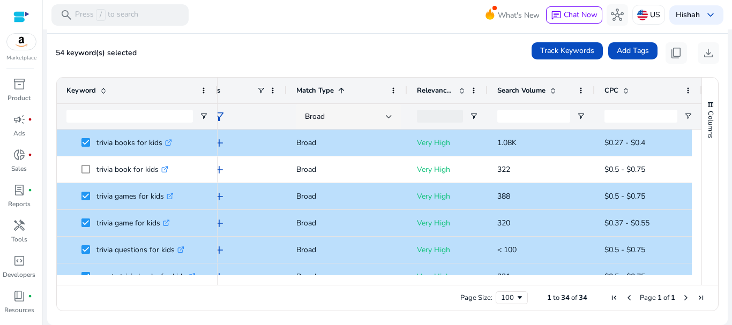
click at [348, 113] on div "Broad" at bounding box center [345, 117] width 81 height 12
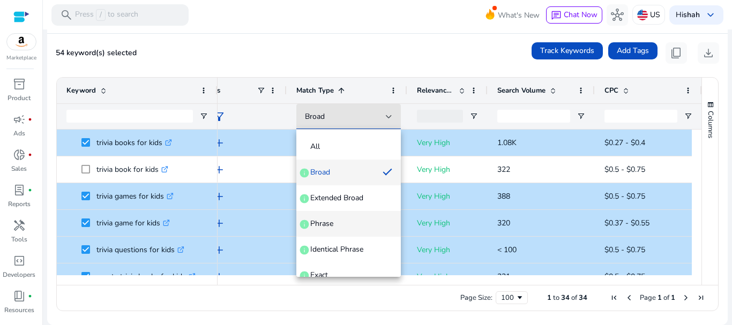
click at [331, 226] on span "Phrase" at bounding box center [321, 224] width 23 height 11
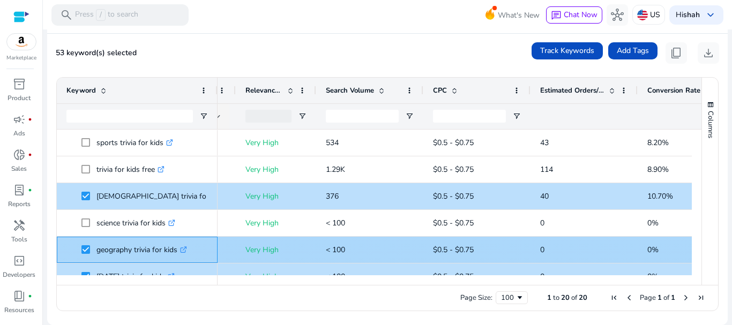
click at [83, 256] on span at bounding box center [88, 250] width 15 height 22
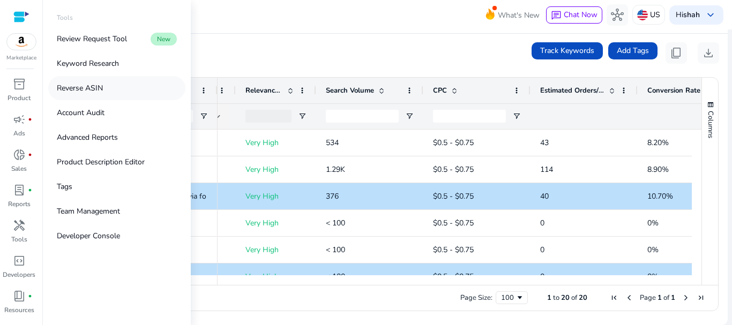
click at [108, 83] on link "Reverse ASIN" at bounding box center [116, 88] width 137 height 24
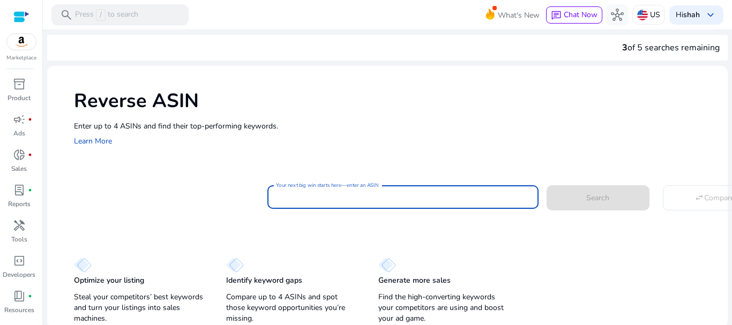
paste input "**********"
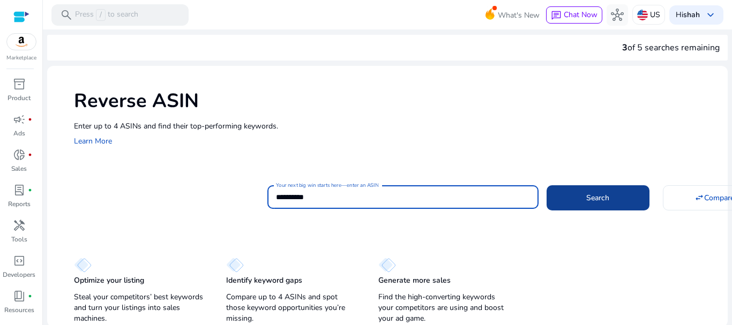
type input "**********"
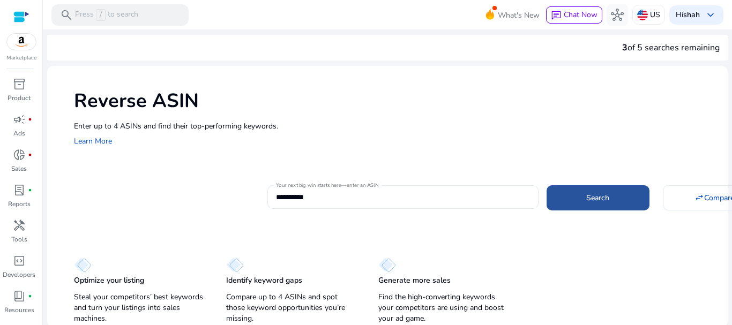
click at [588, 194] on span "Search" at bounding box center [597, 197] width 23 height 11
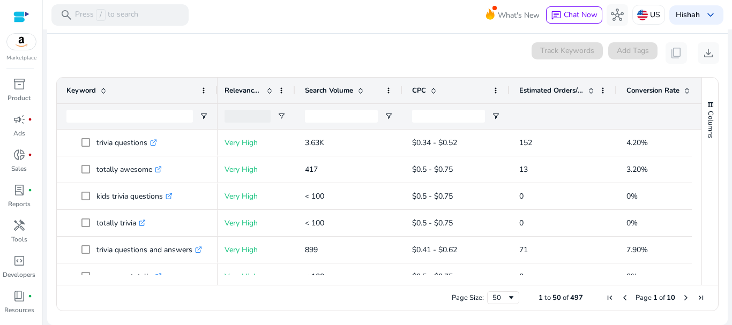
scroll to position [0, 95]
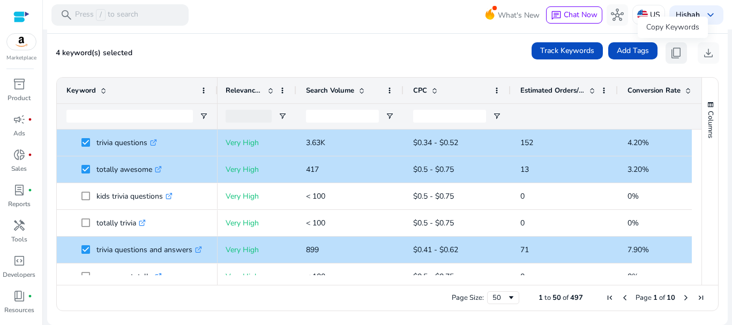
click at [670, 55] on span "content_copy" at bounding box center [676, 53] width 13 height 13
click at [507, 298] on span "Page Size" at bounding box center [511, 298] width 9 height 9
click at [675, 57] on span "content_copy" at bounding box center [676, 53] width 13 height 13
